Goal: Task Accomplishment & Management: Manage account settings

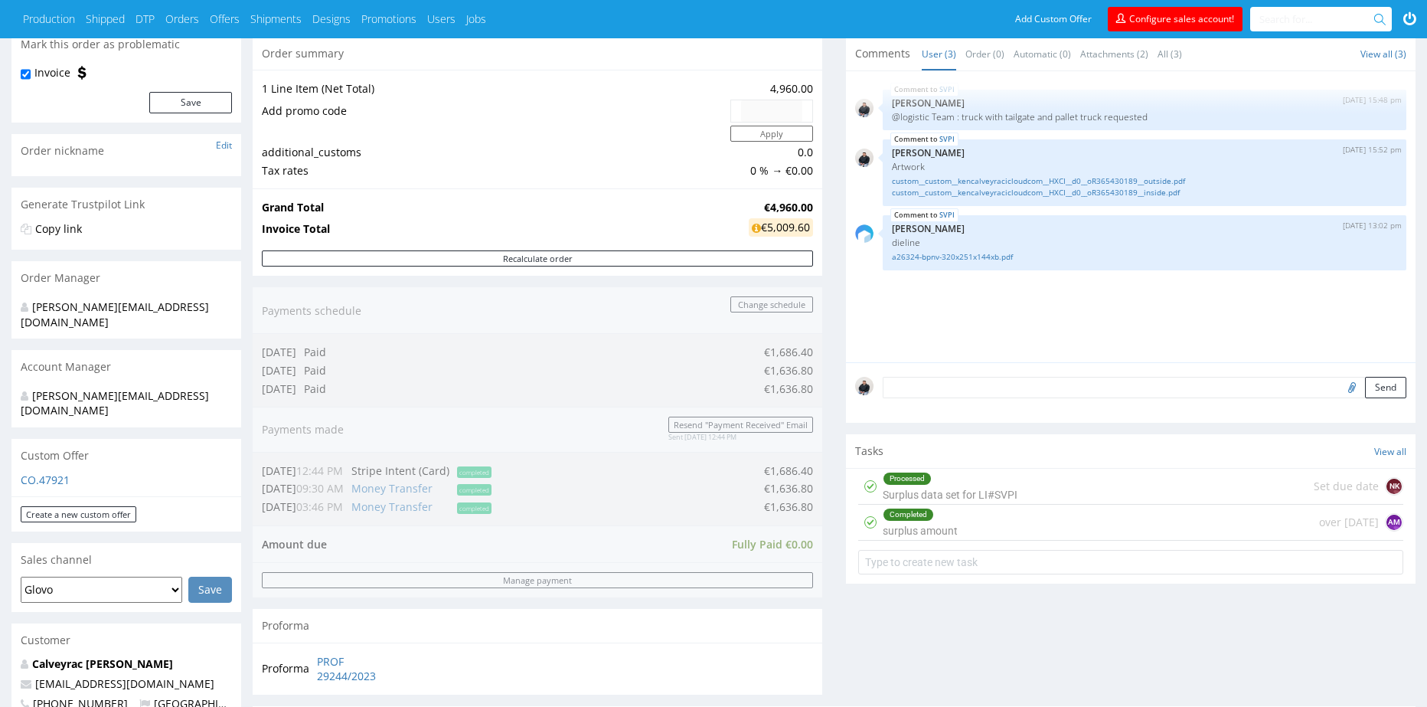
scroll to position [306, 0]
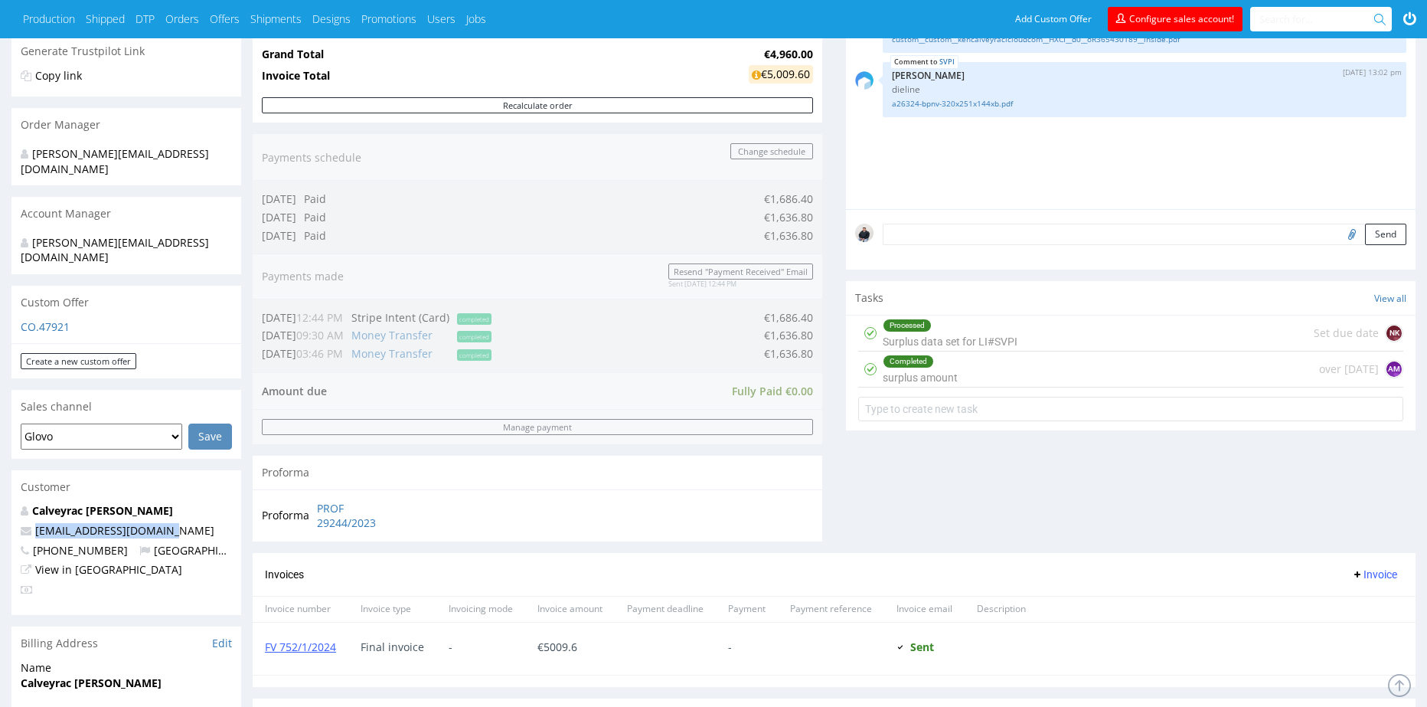
drag, startPoint x: 185, startPoint y: 503, endPoint x: 33, endPoint y: 507, distance: 151.6
click at [33, 523] on p "[EMAIL_ADDRESS][DOMAIN_NAME]" at bounding box center [126, 530] width 211 height 15
copy link "[EMAIL_ADDRESS][DOMAIN_NAME]"
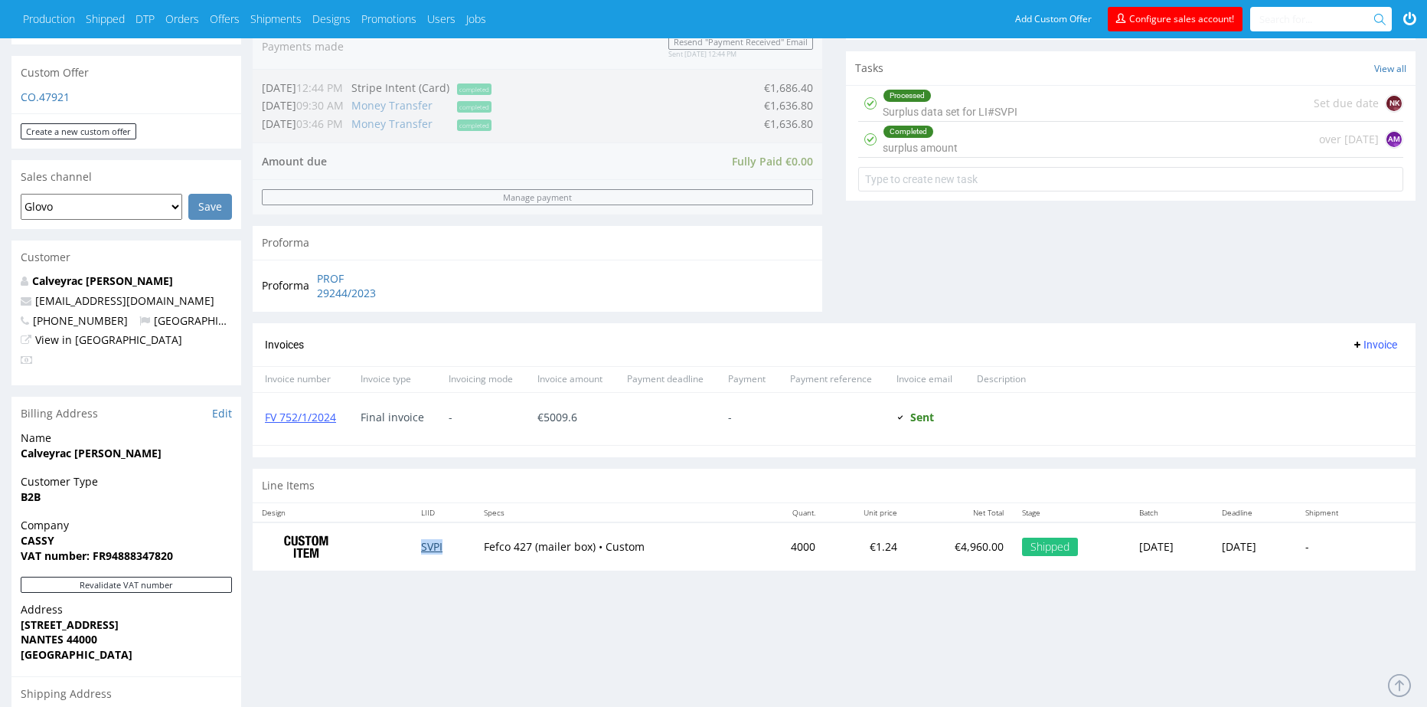
click at [424, 547] on link "SVPI" at bounding box center [431, 546] width 21 height 15
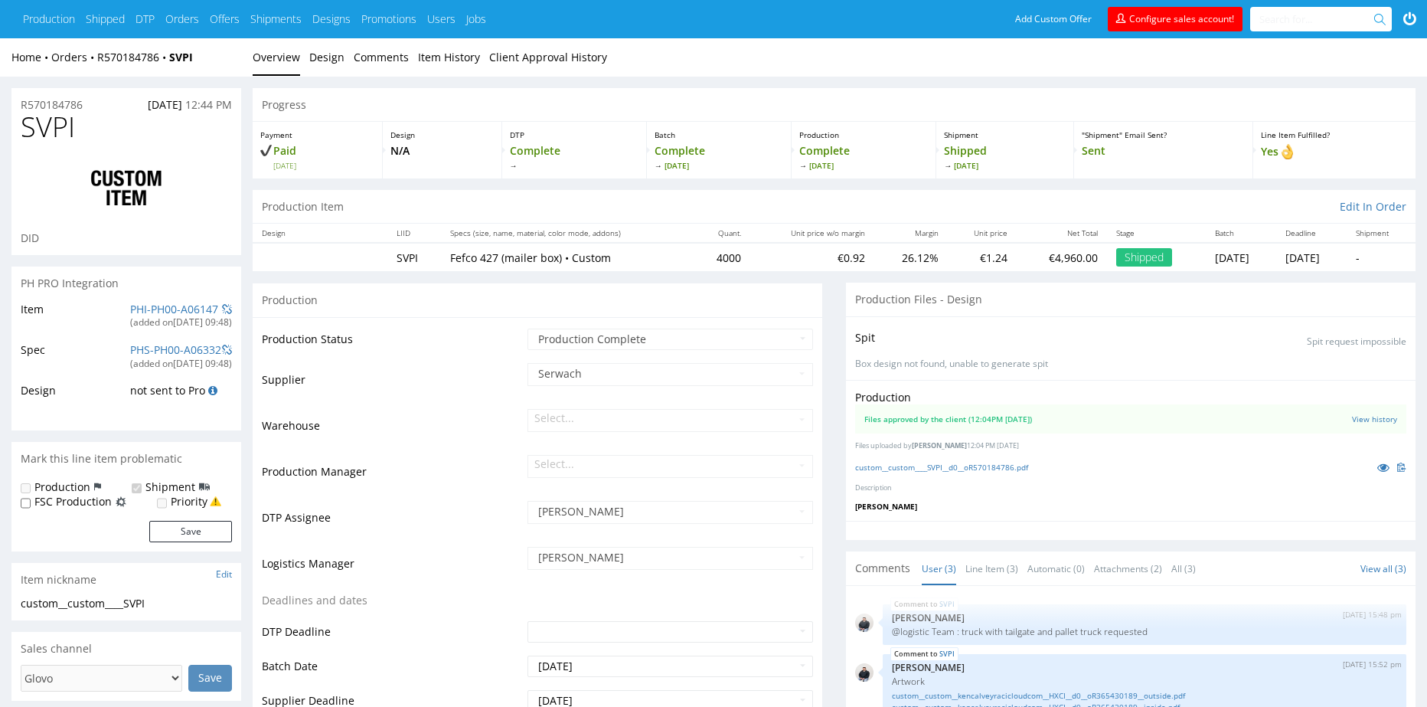
type input "4040"
click at [37, 123] on span "SVPI" at bounding box center [48, 127] width 54 height 31
copy span "SVPI"
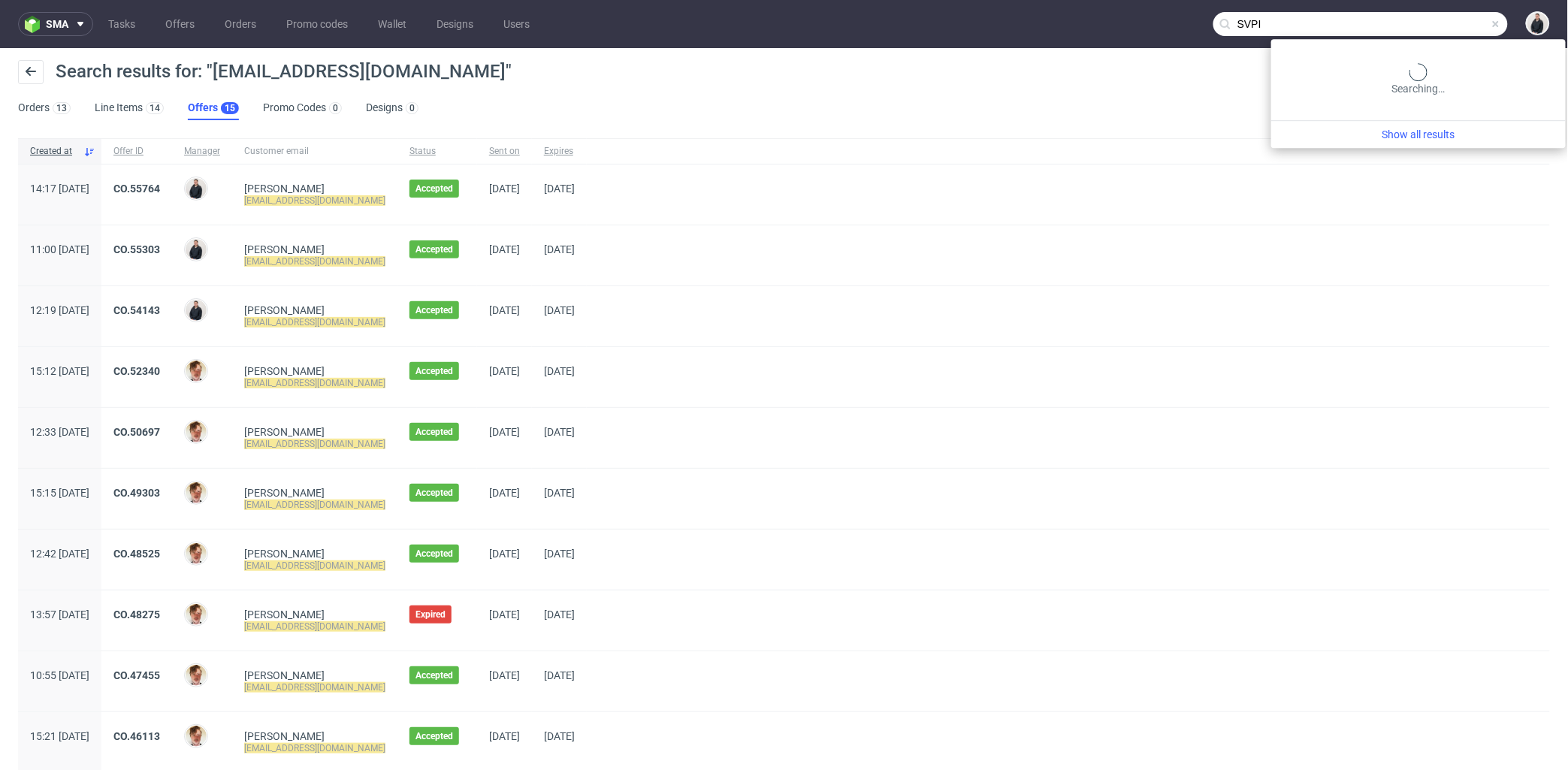
type input "SVPI"
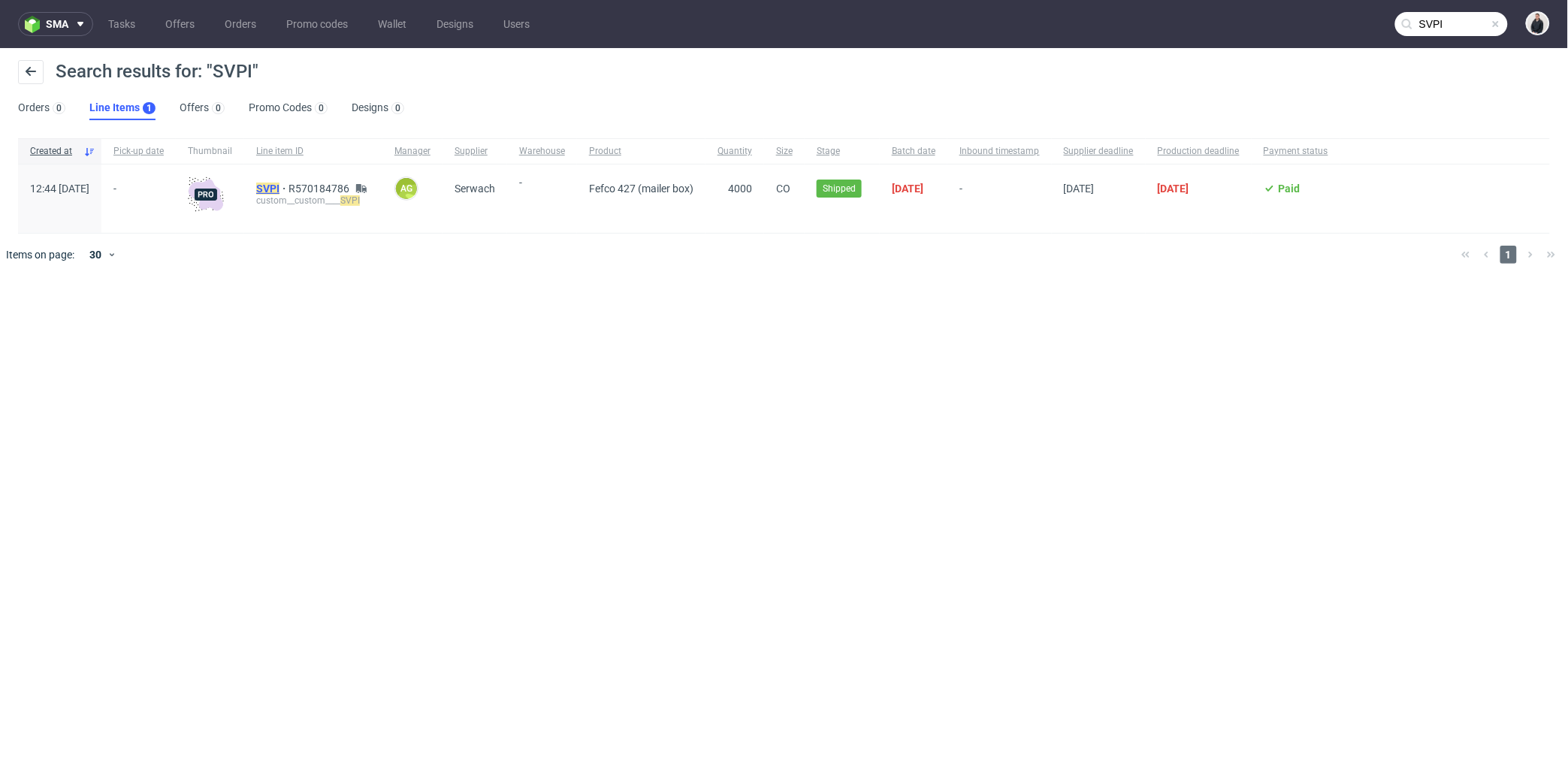
click at [280, 186] on mark "SVPI" at bounding box center [268, 188] width 24 height 12
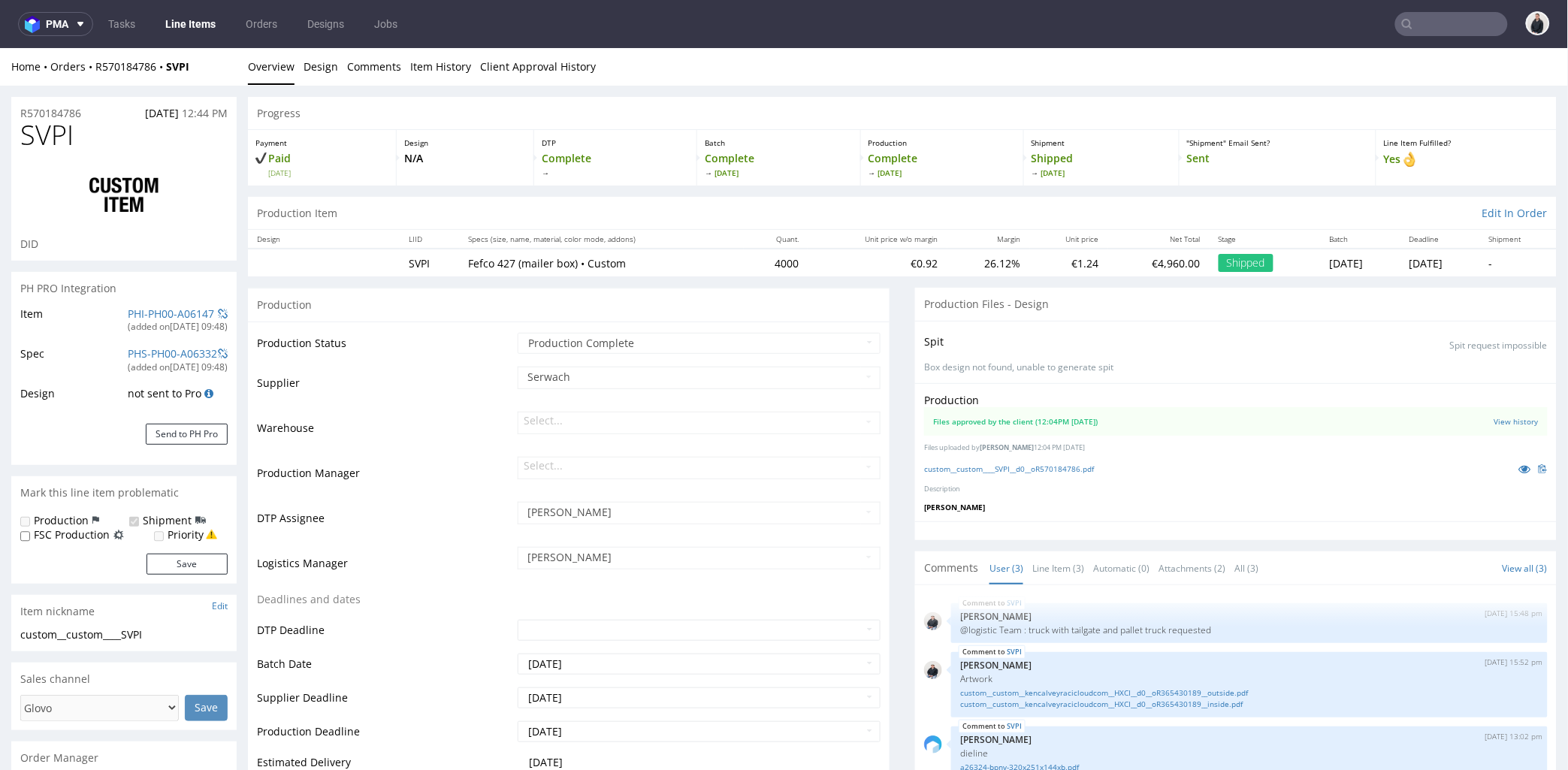
select select "in_progress"
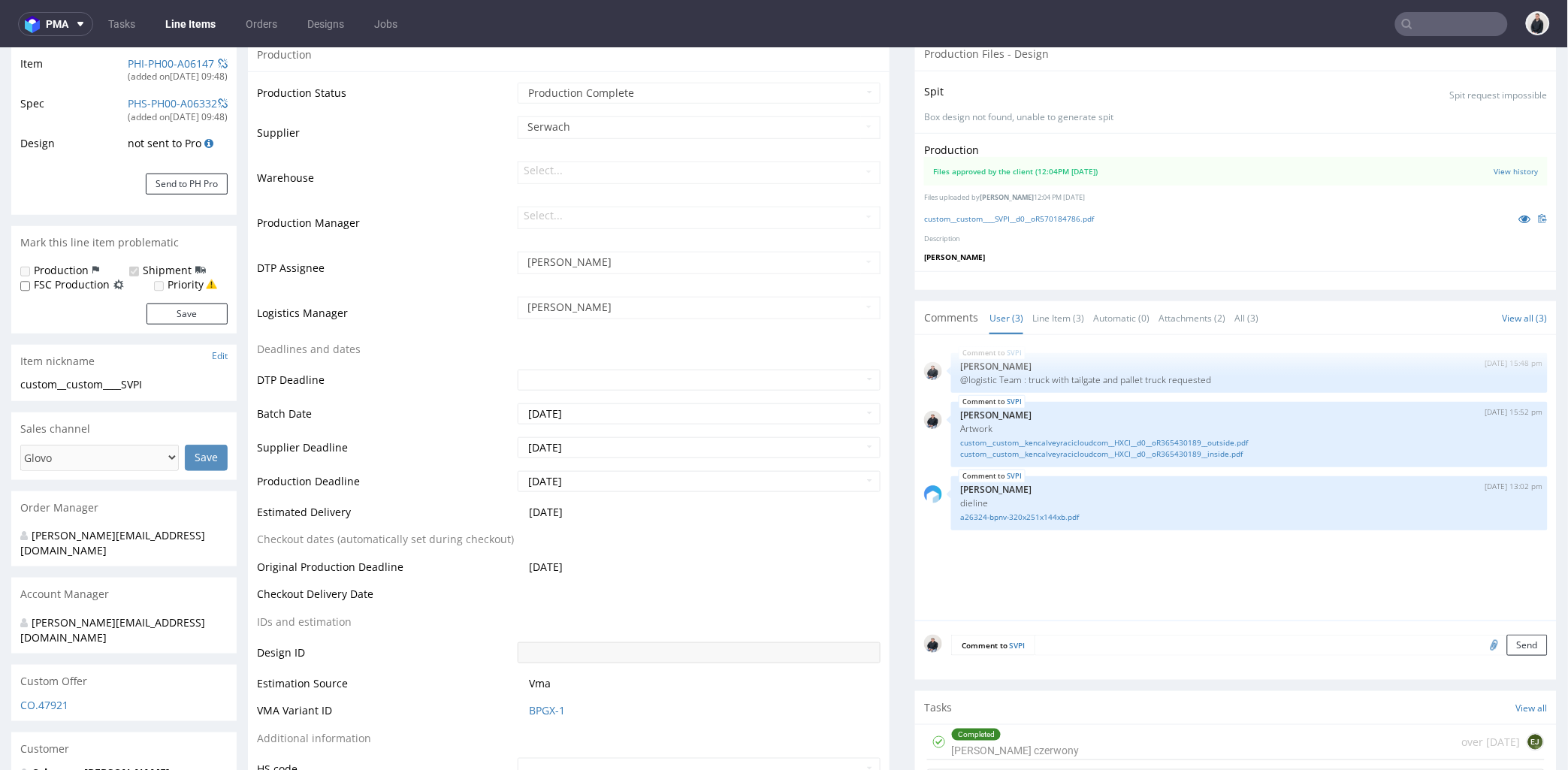
scroll to position [334, 0]
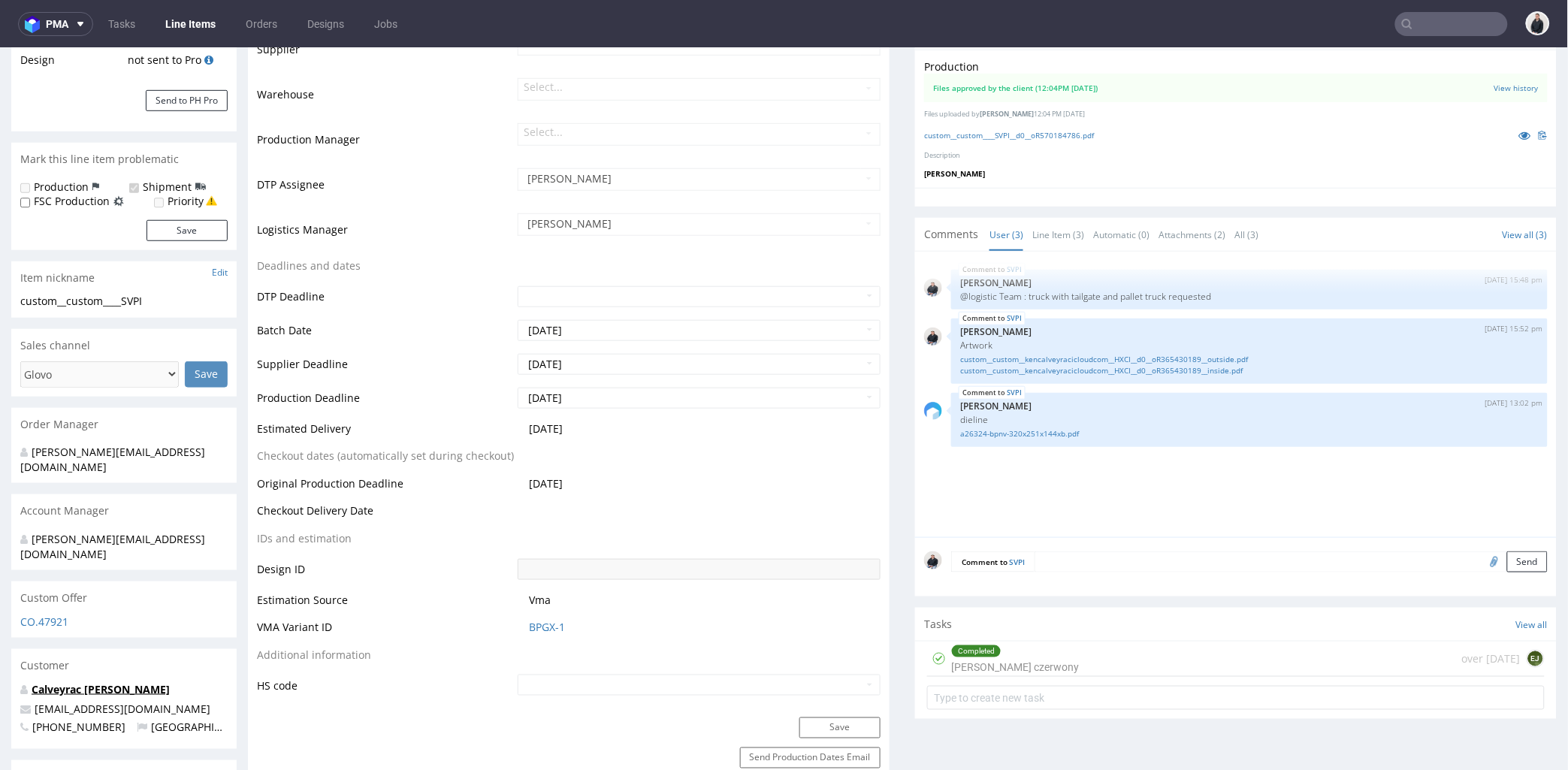
click at [76, 681] on link "Calveyrac [PERSON_NAME]" at bounding box center [100, 688] width 138 height 15
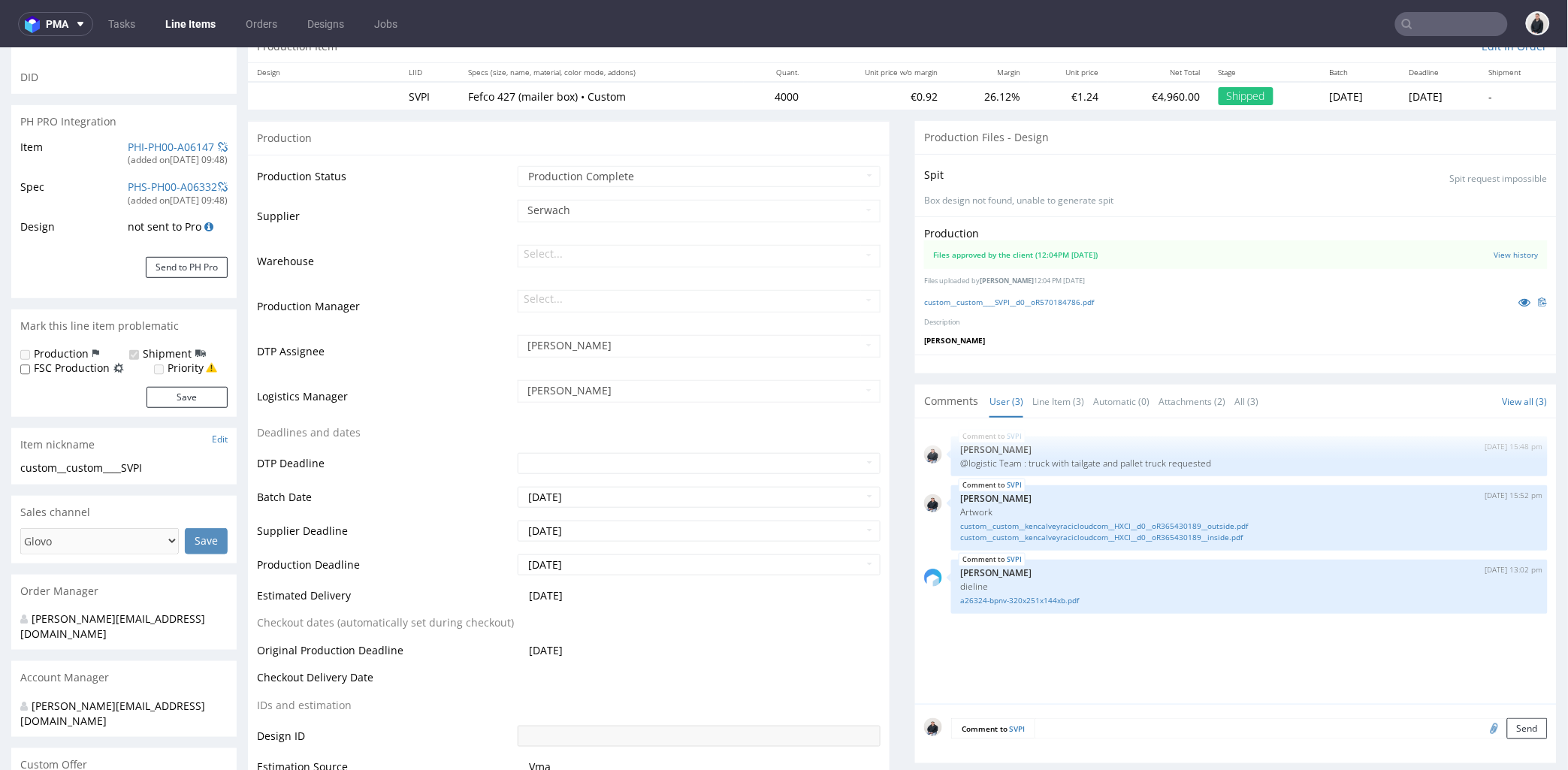
scroll to position [0, 0]
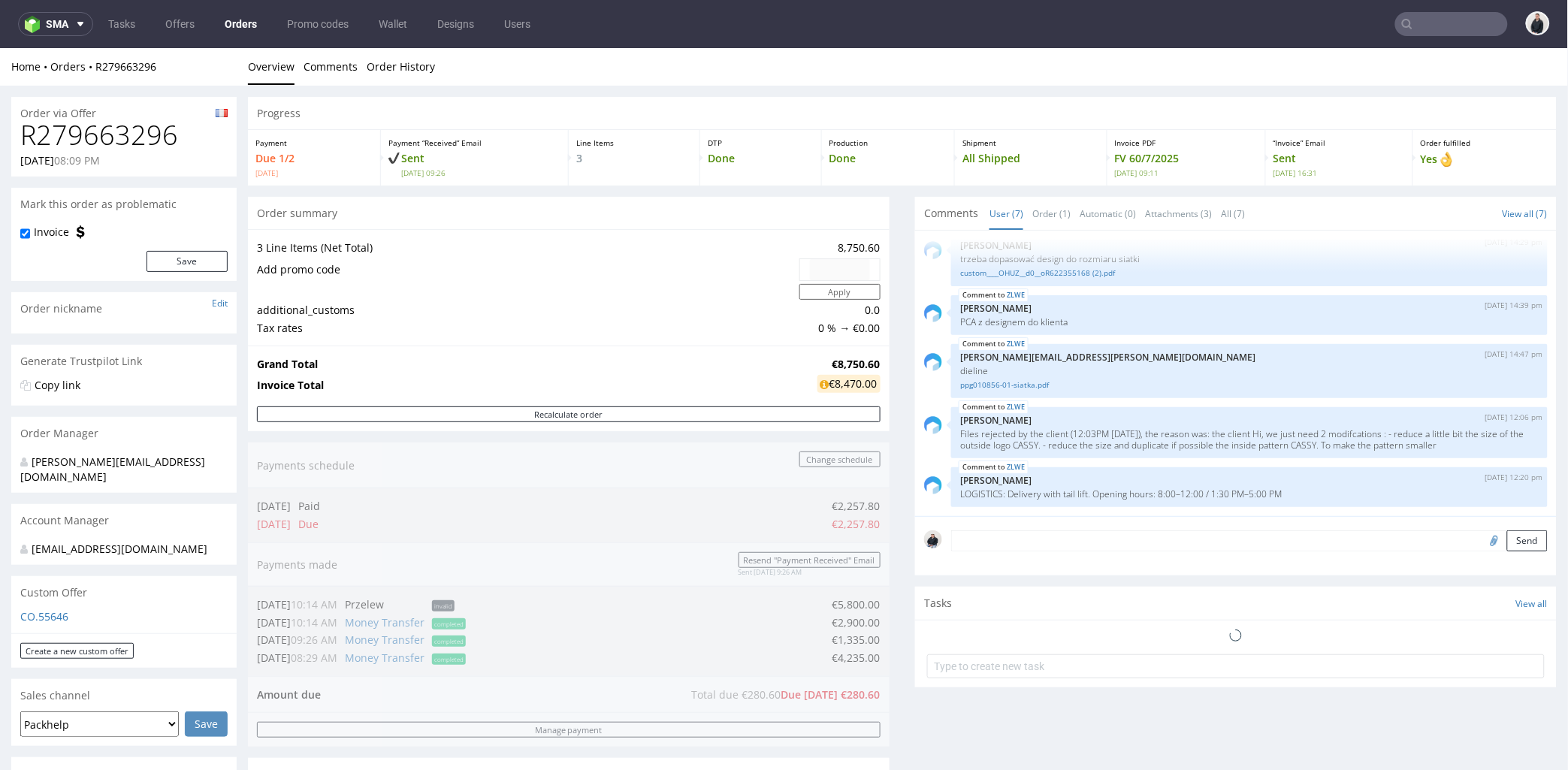
scroll to position [667, 0]
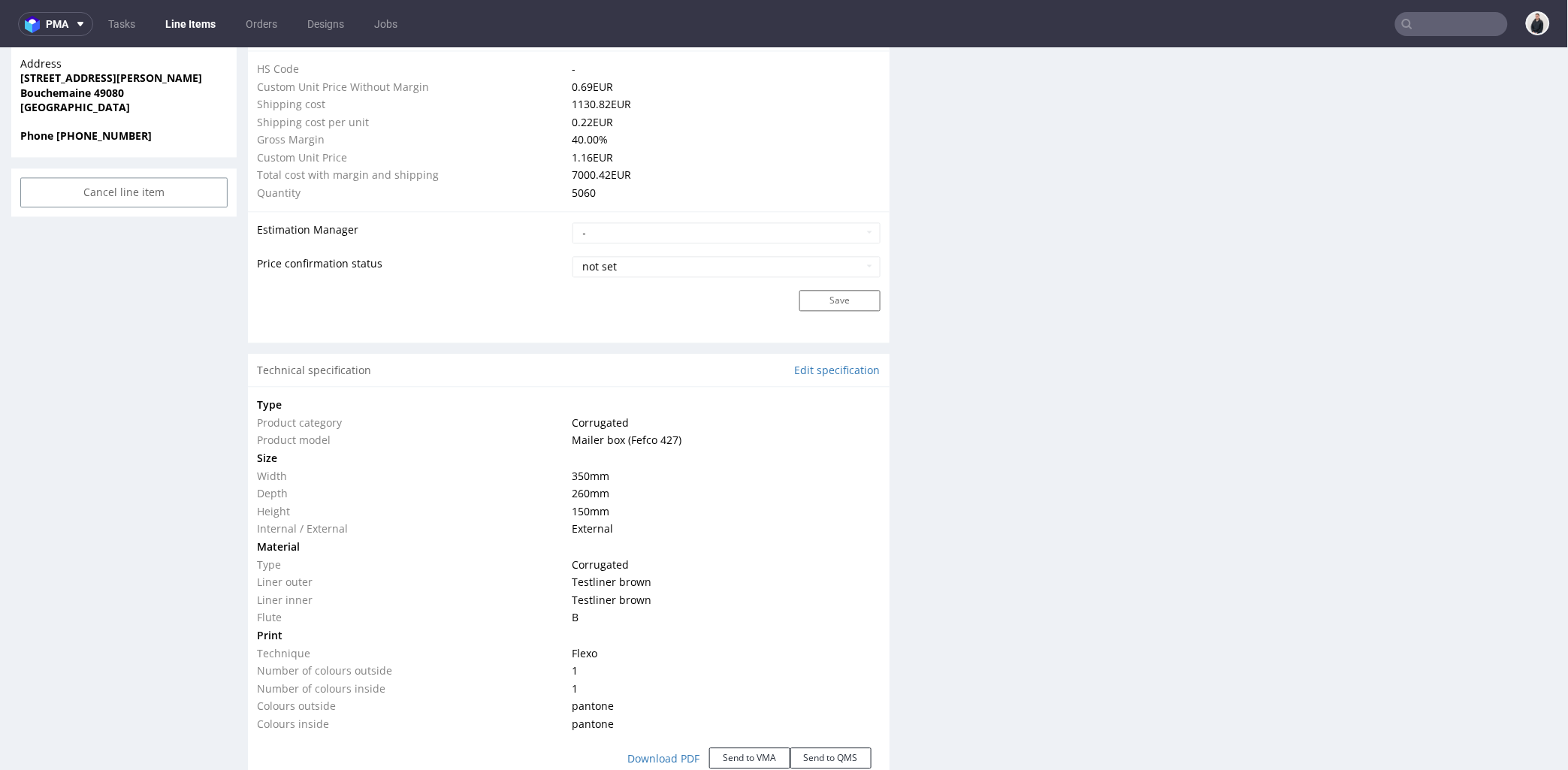
scroll to position [1200, 0]
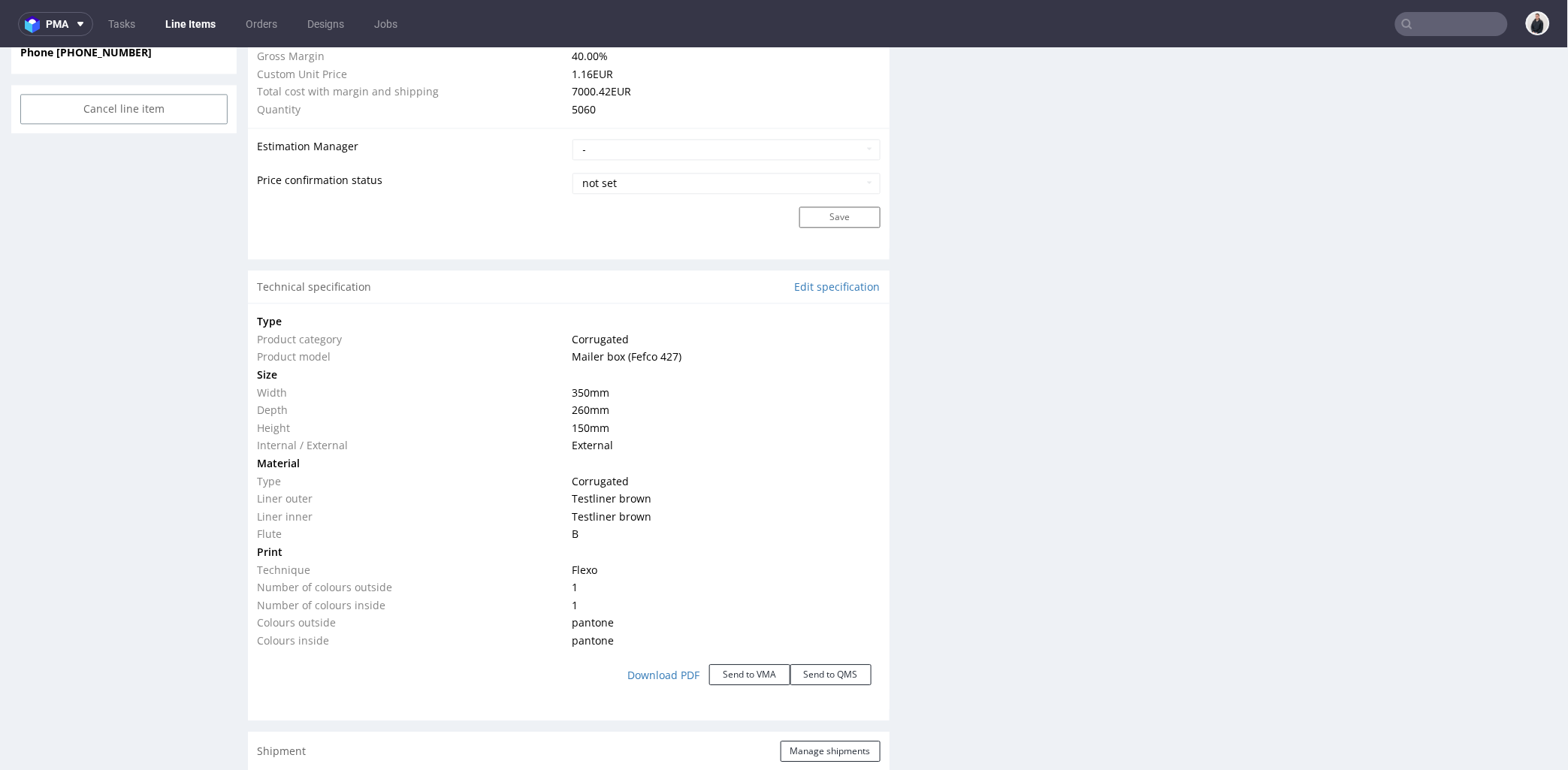
click at [637, 462] on td at bounding box center [725, 462] width 312 height 18
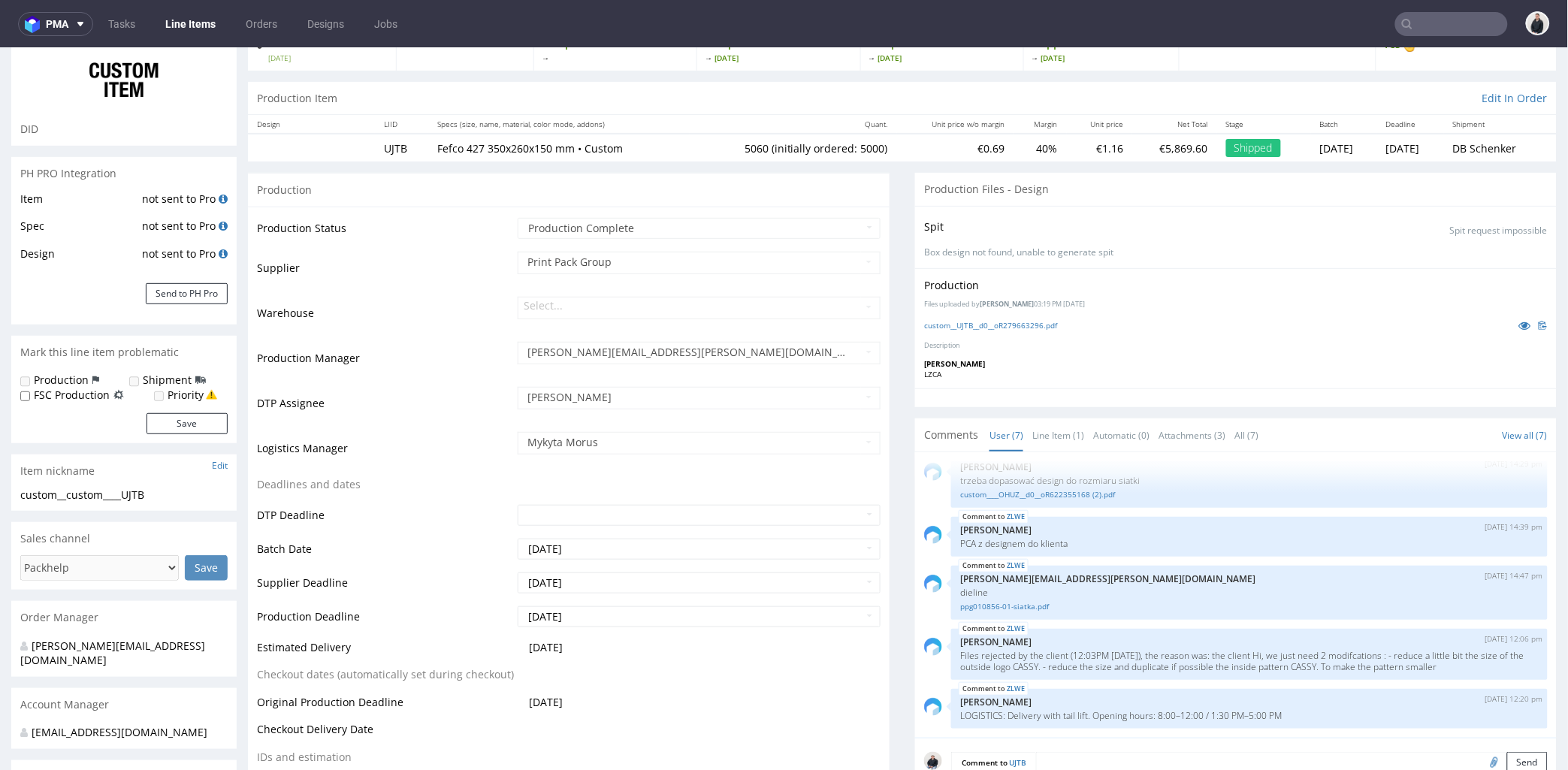
scroll to position [31, 0]
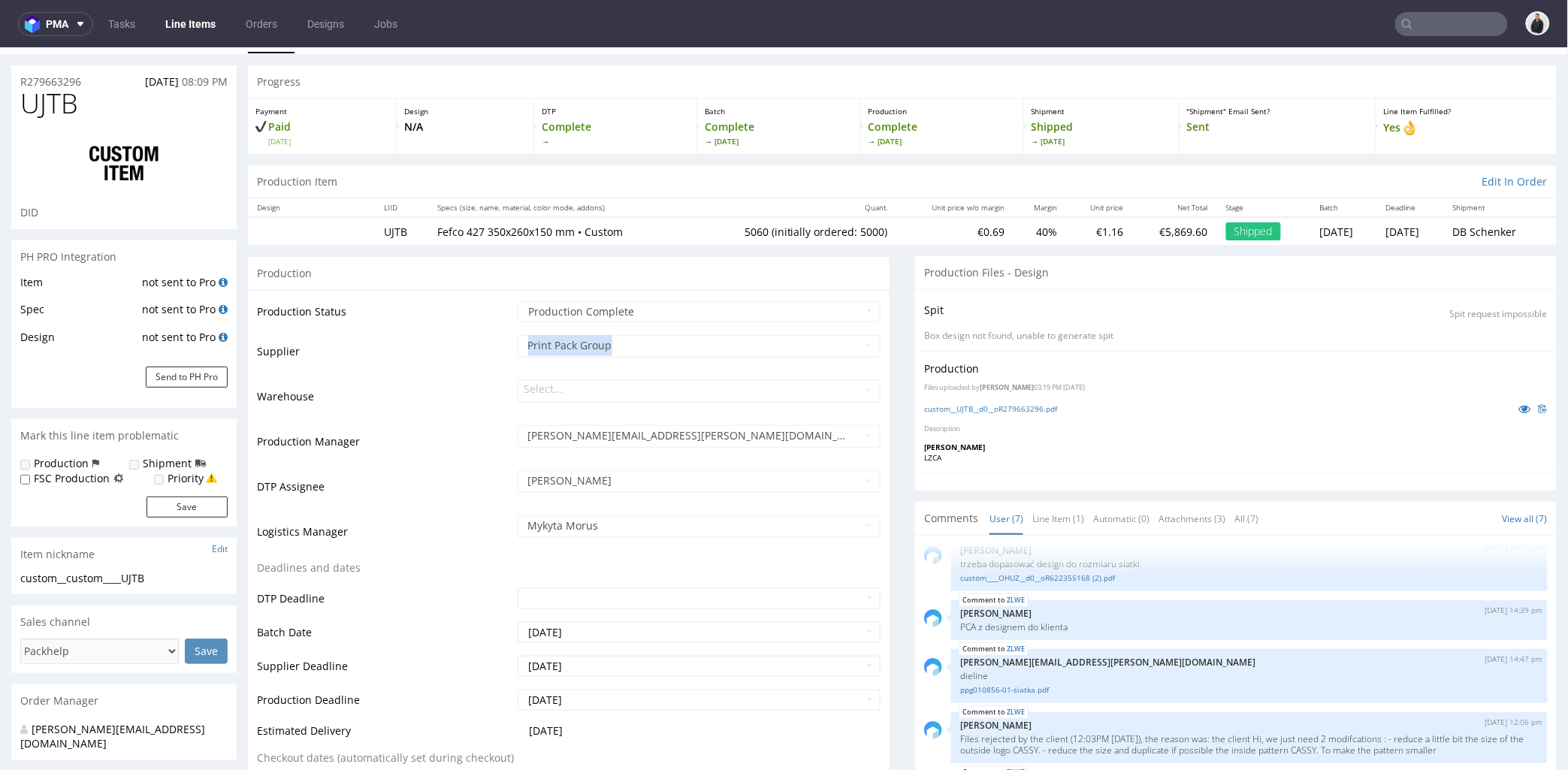
drag, startPoint x: 619, startPoint y: 346, endPoint x: 490, endPoint y: 349, distance: 129.0
click at [490, 349] on tr "Supplier Print Pack Group" at bounding box center [568, 355] width 623 height 45
copy tr "Print Pack Group"
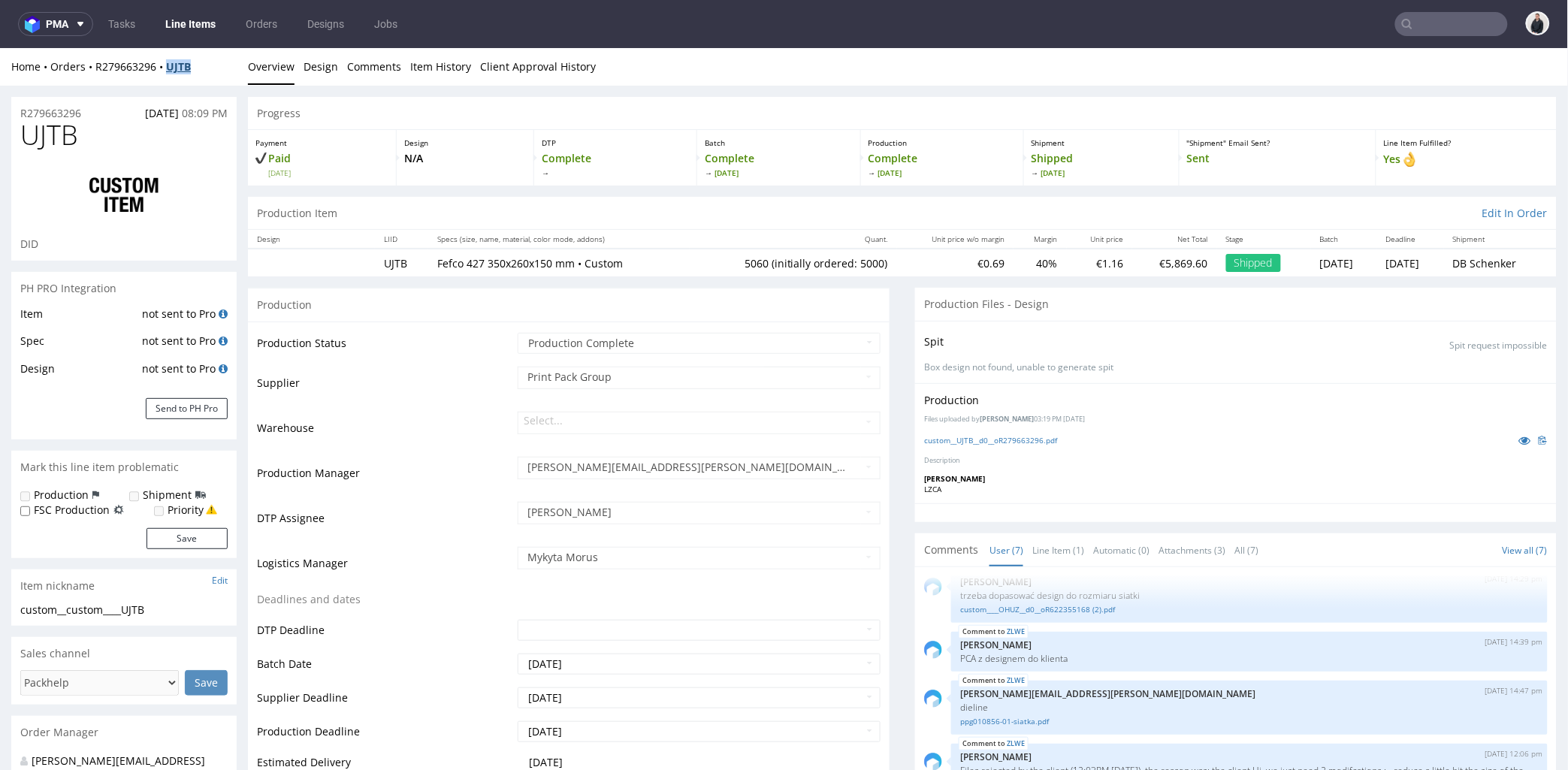
drag, startPoint x: 183, startPoint y: 69, endPoint x: 320, endPoint y: 57, distance: 137.5
click at [166, 66] on div "Home Orders R279663296 UJTB" at bounding box center [124, 66] width 226 height 15
copy strong "UJTB"
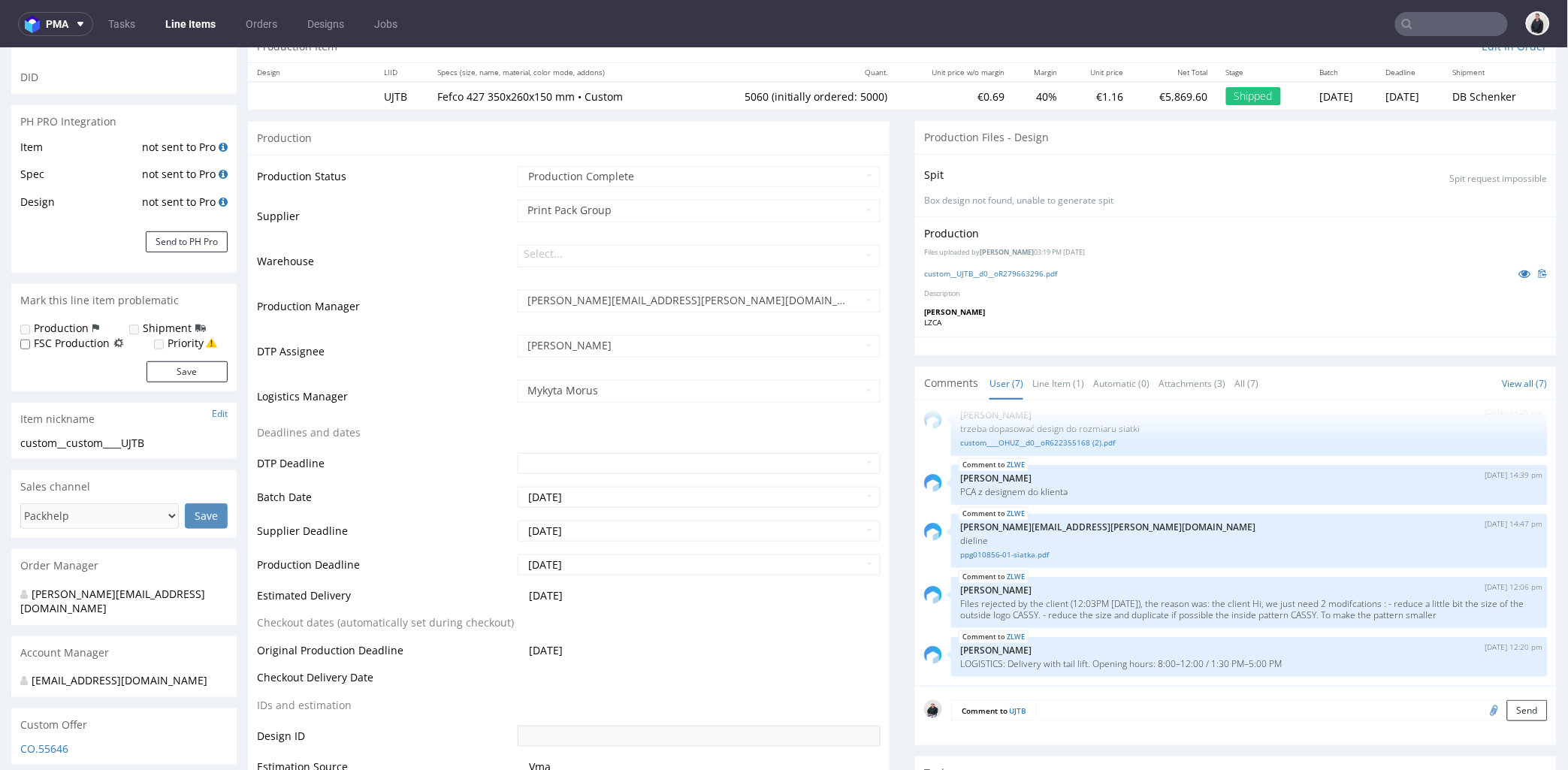
scroll to position [584, 0]
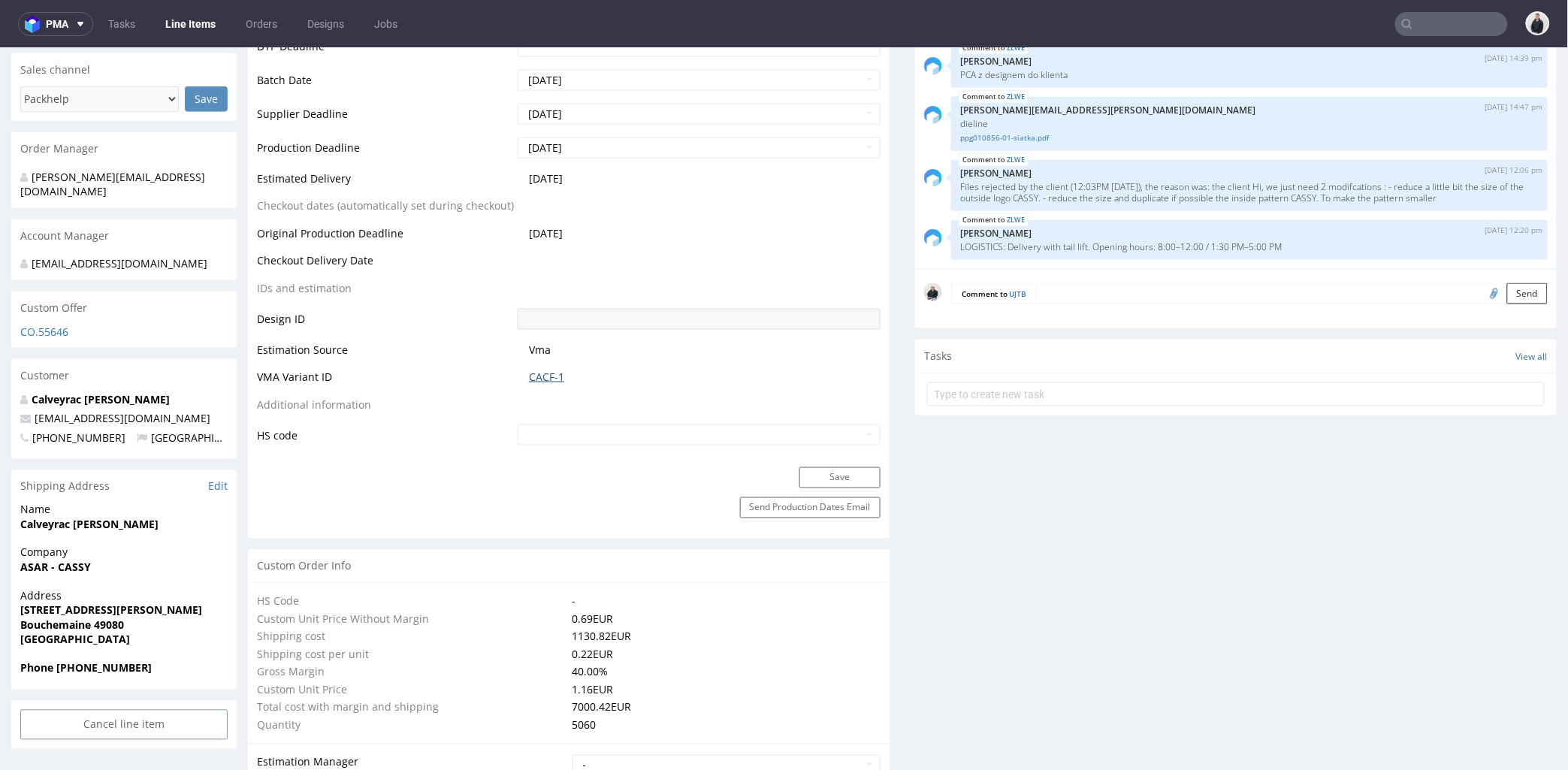
click at [537, 377] on link "CACF-1" at bounding box center [547, 376] width 35 height 15
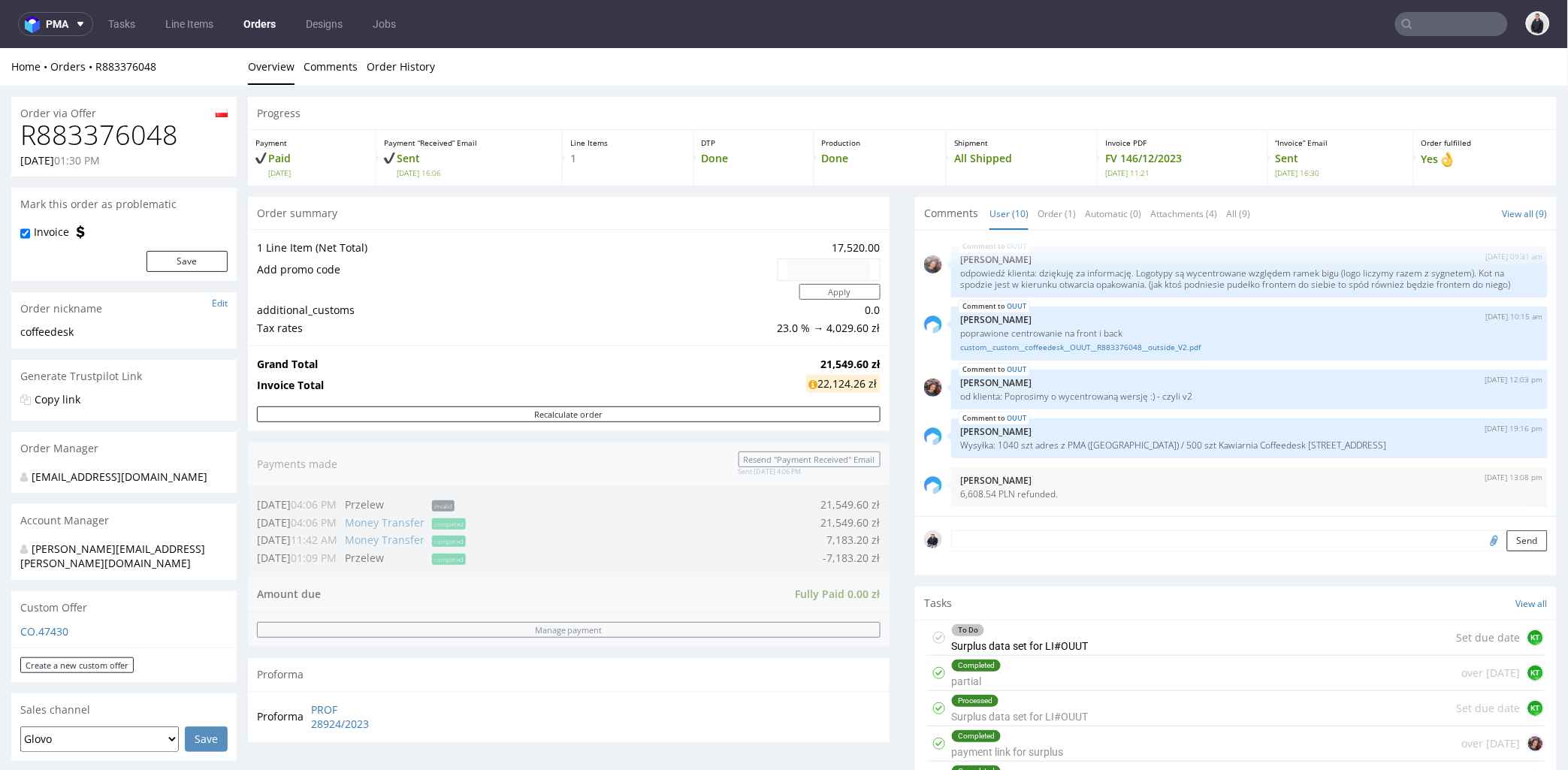
scroll to position [167, 0]
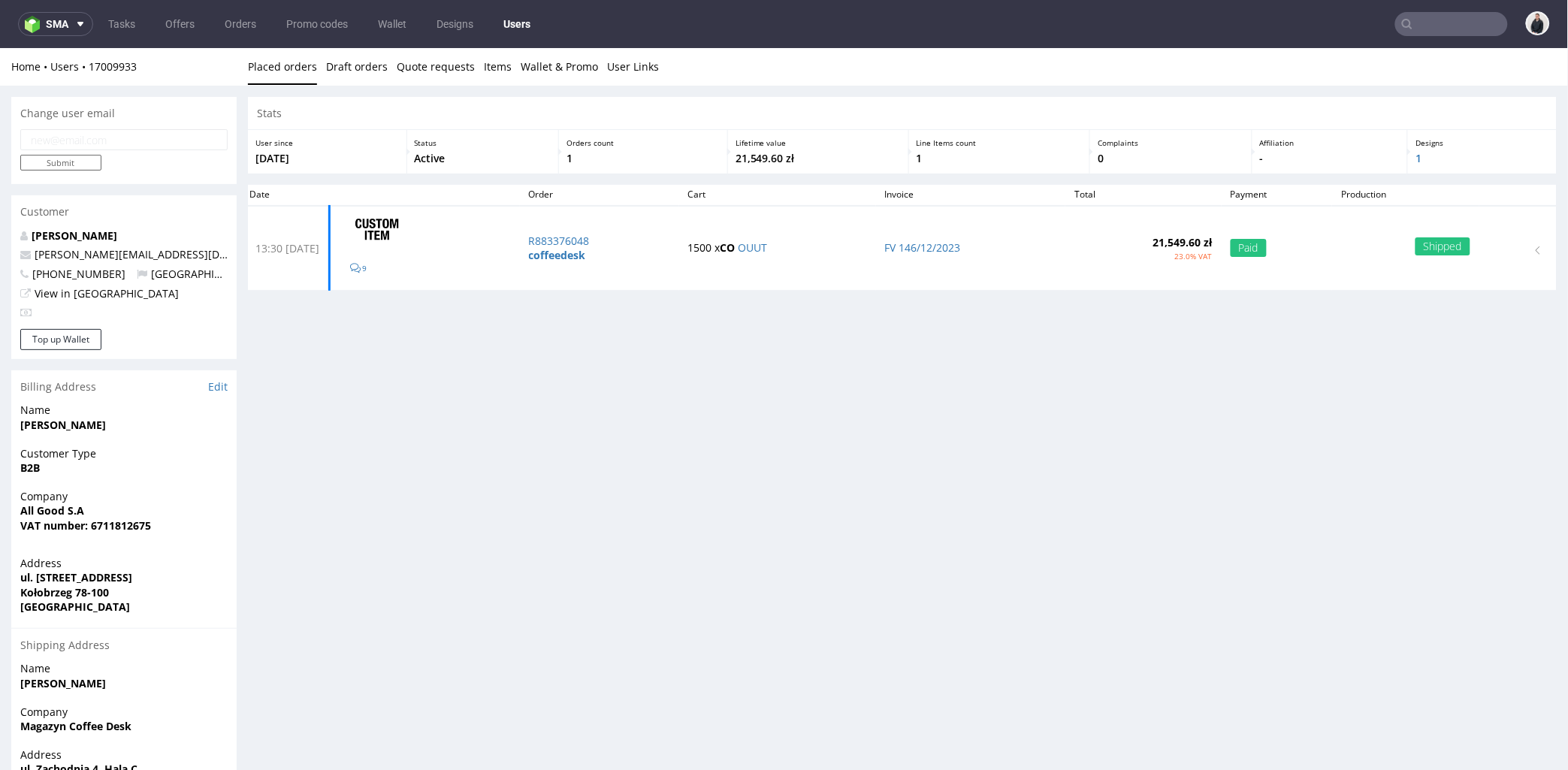
click at [1433, 18] on input "text" at bounding box center [1451, 24] width 113 height 25
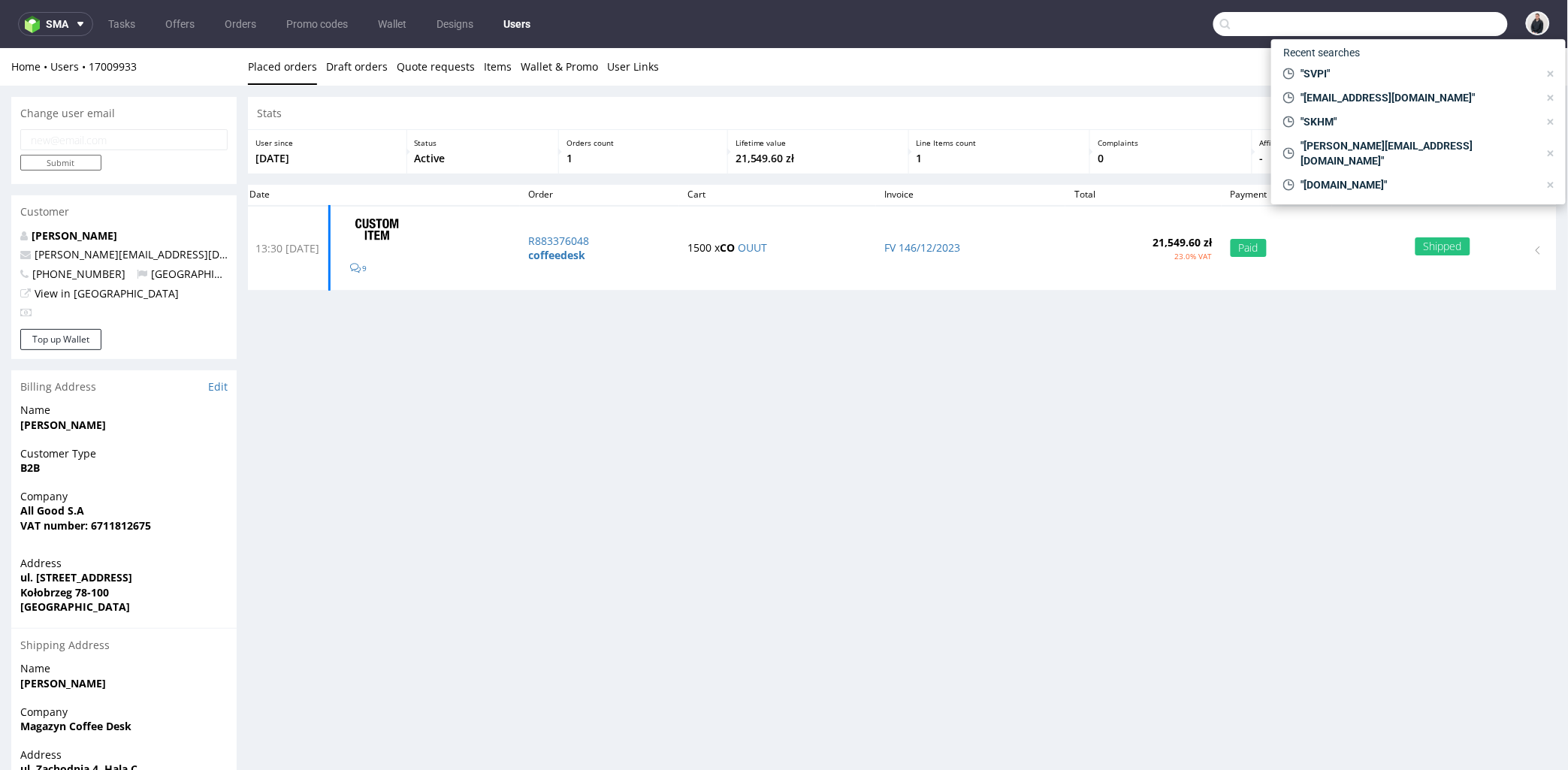
paste input "coffeedesk.pl"
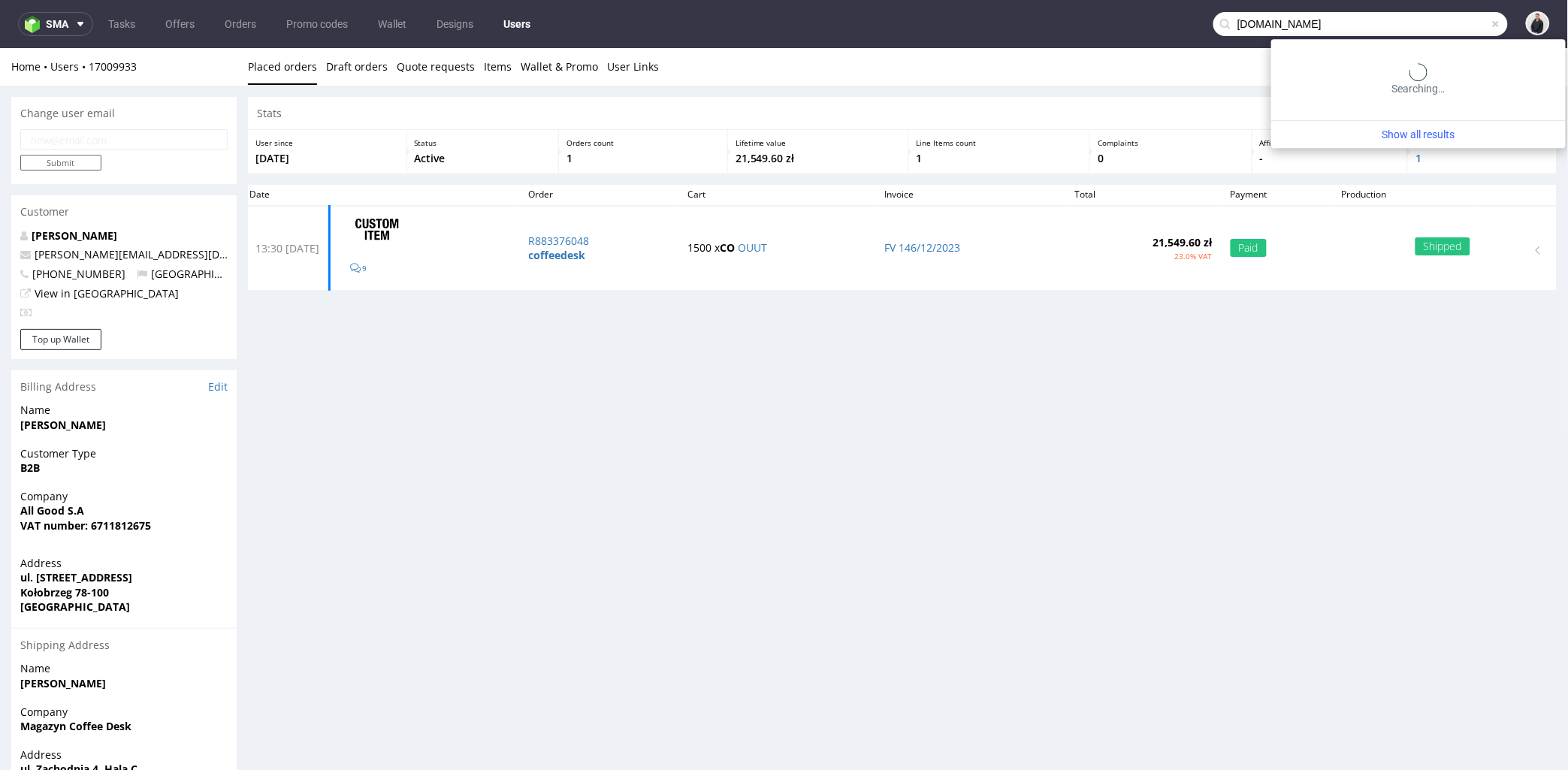
type input "coffeedesk.pl"
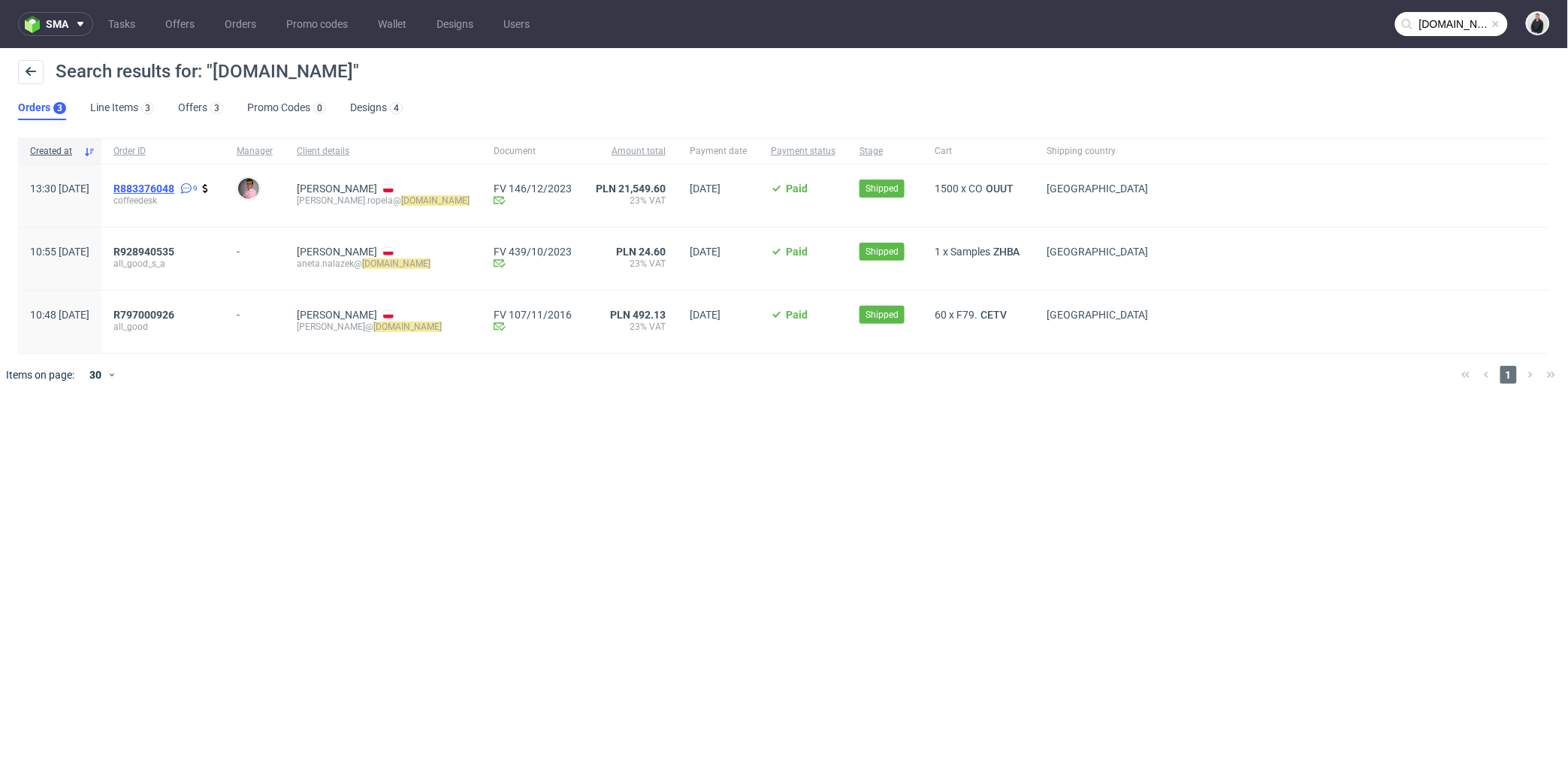
click at [162, 185] on span "R883376048" at bounding box center [144, 188] width 61 height 12
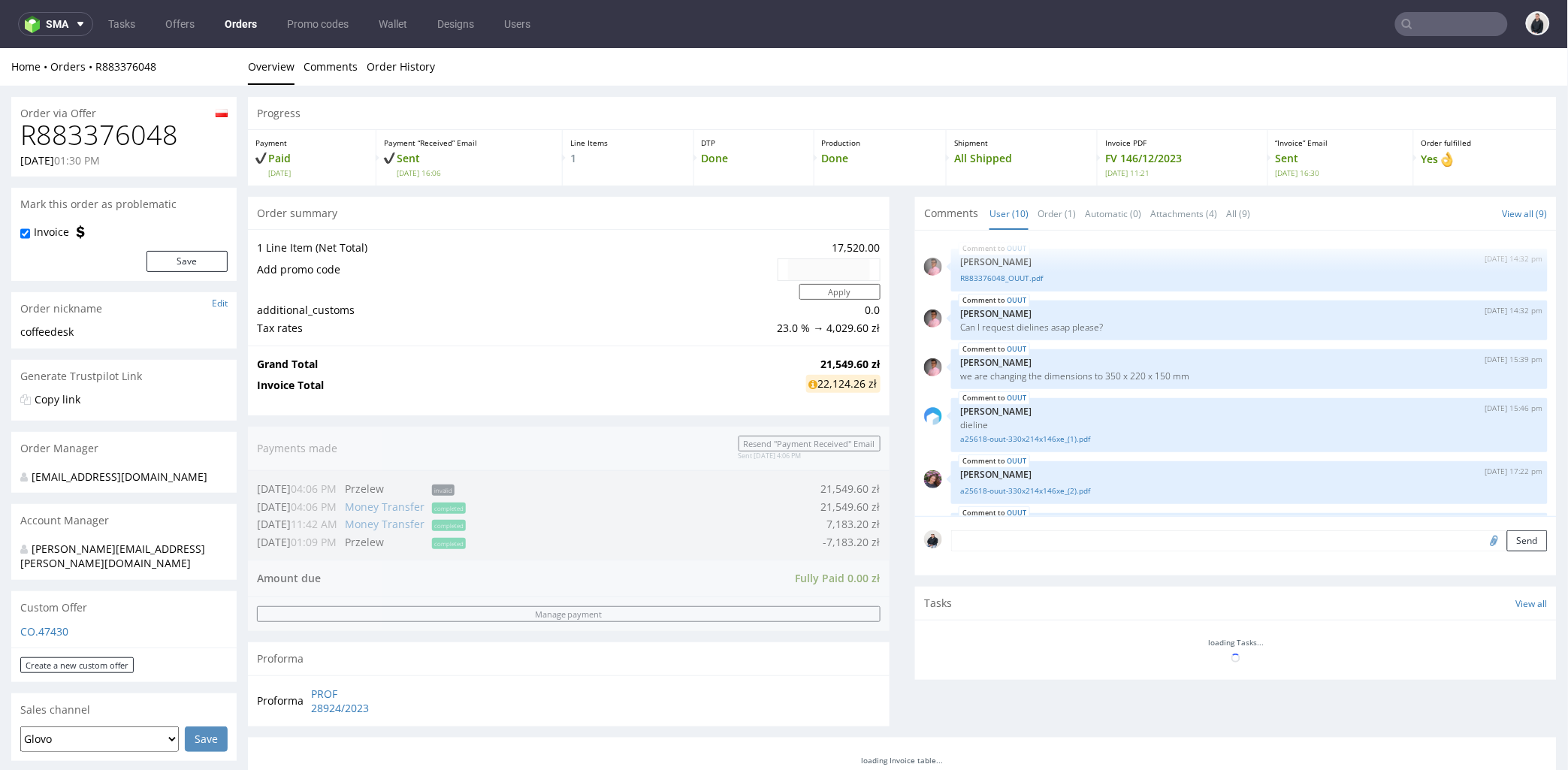
scroll to position [267, 0]
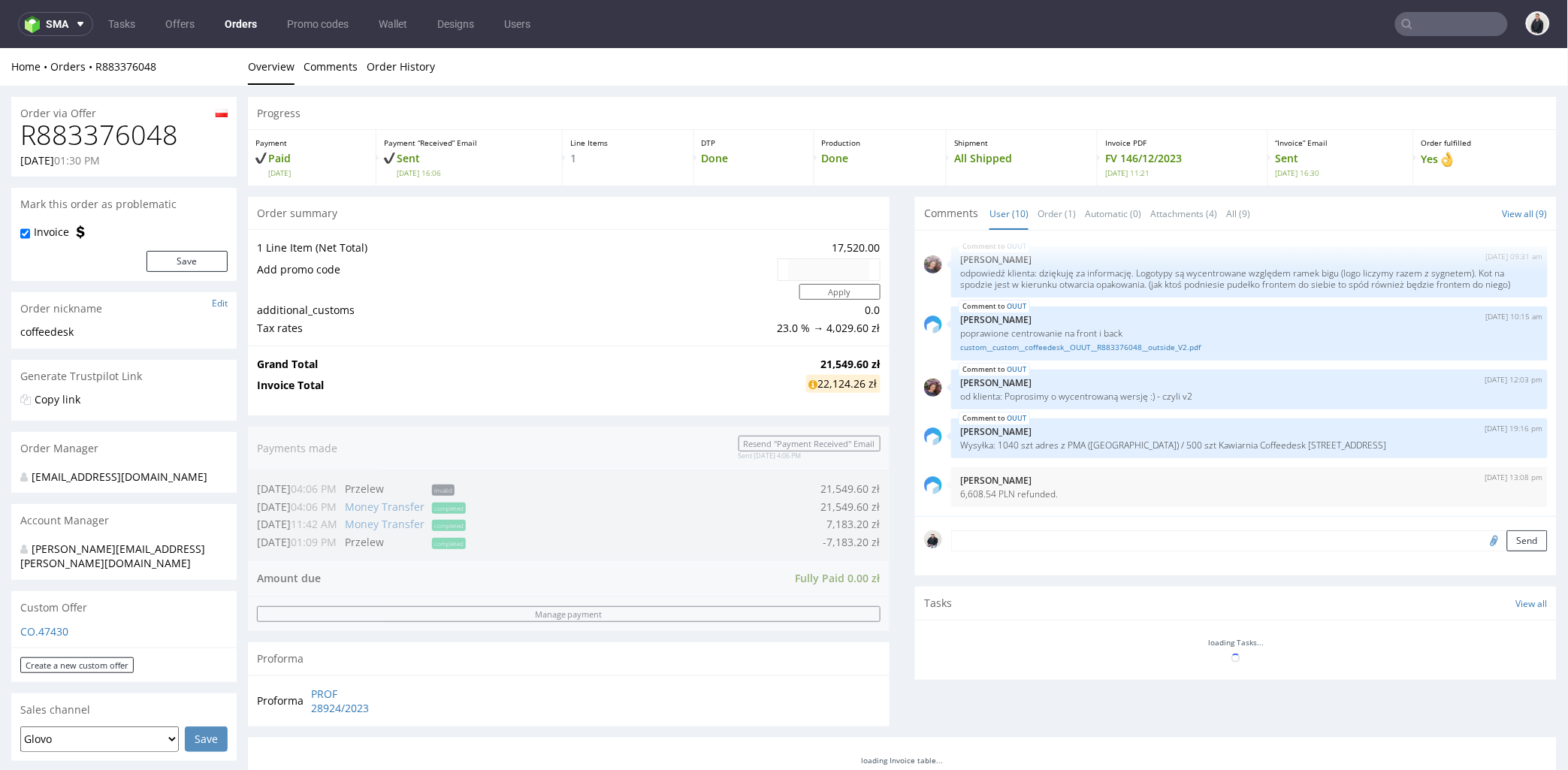
click at [121, 147] on h1 "R883376048" at bounding box center [124, 134] width 207 height 30
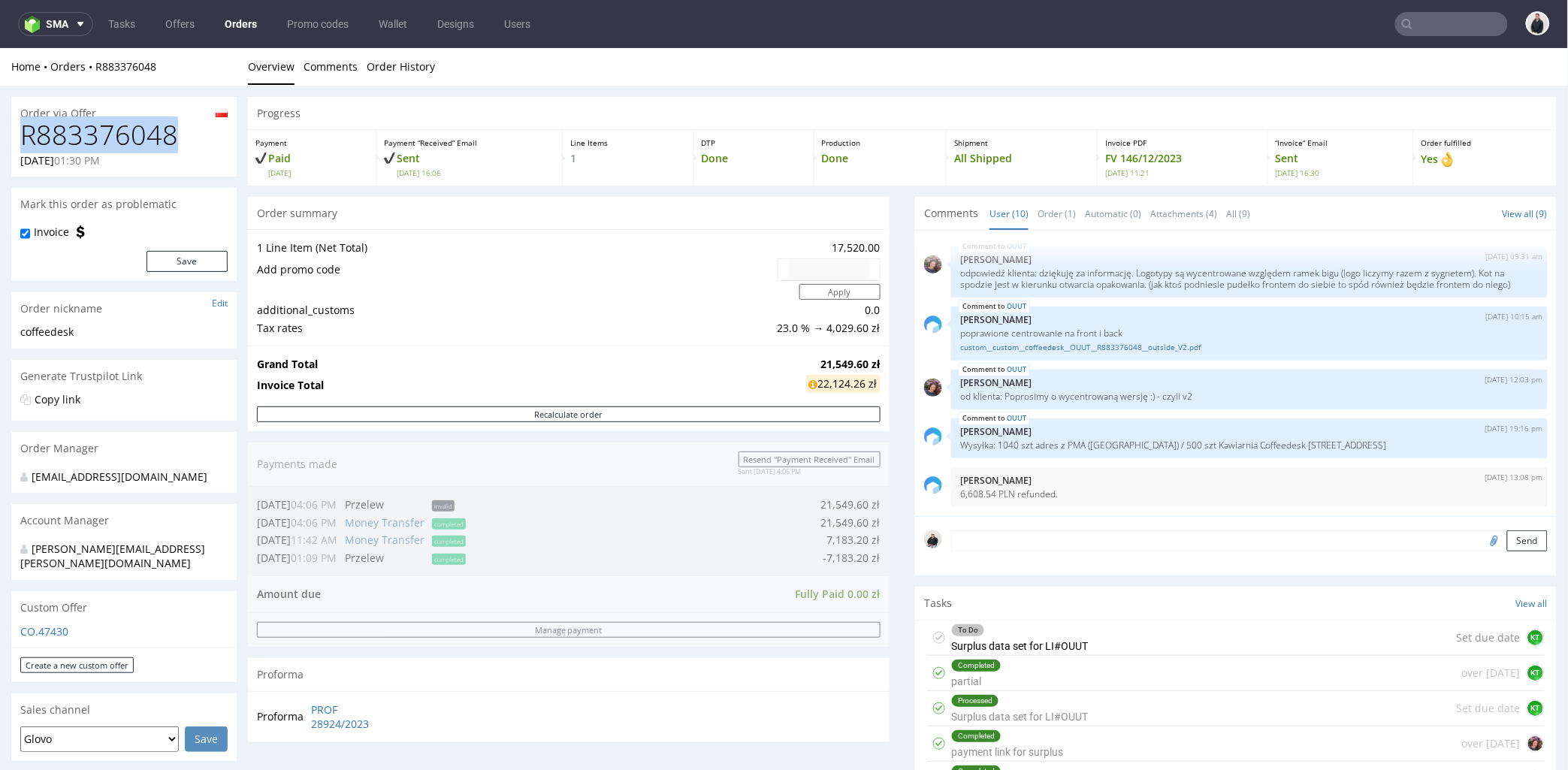
copy h1 "R883376048"
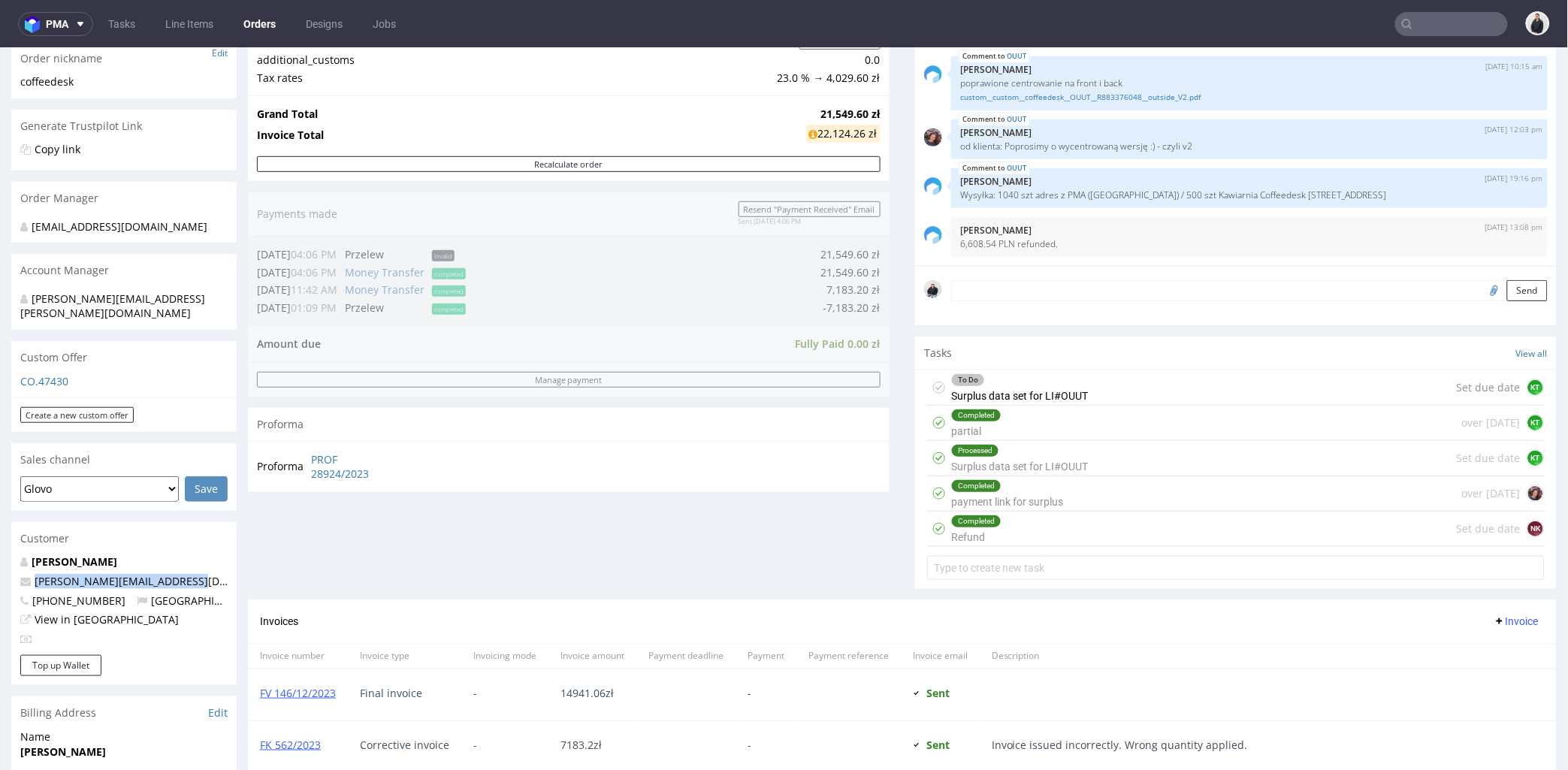
drag, startPoint x: 196, startPoint y: 565, endPoint x: 26, endPoint y: 565, distance: 170.0
click at [26, 573] on p "dominik.ropela@coffeedesk.pl" at bounding box center [124, 580] width 207 height 15
copy span "dominik.ropela@coffeedesk.pl"
click at [85, 611] on link "View in [GEOGRAPHIC_DATA]" at bounding box center [106, 618] width 144 height 15
